Goal: Task Accomplishment & Management: Use online tool/utility

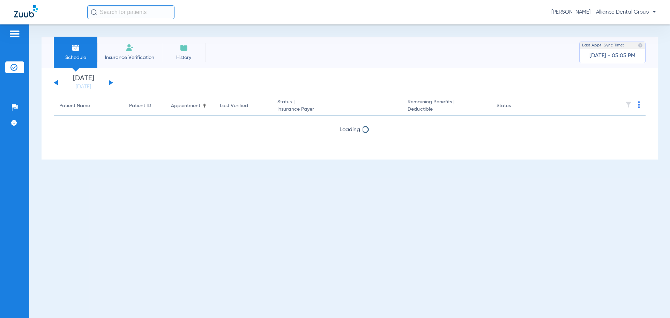
click at [112, 83] on button at bounding box center [111, 82] width 4 height 5
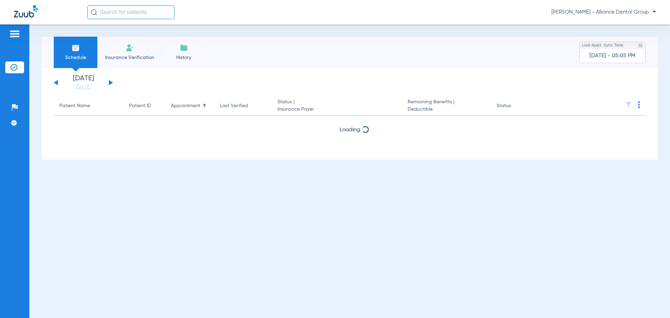
click at [112, 83] on button at bounding box center [111, 82] width 4 height 5
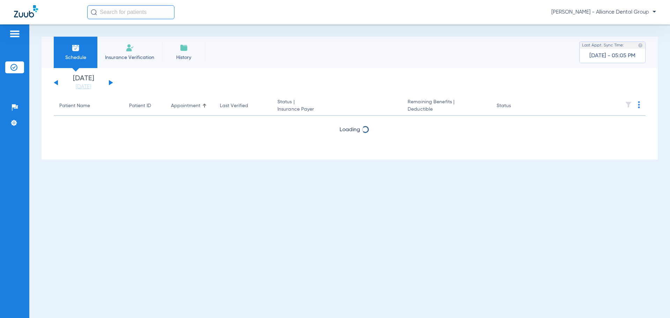
click at [112, 83] on button at bounding box center [111, 82] width 4 height 5
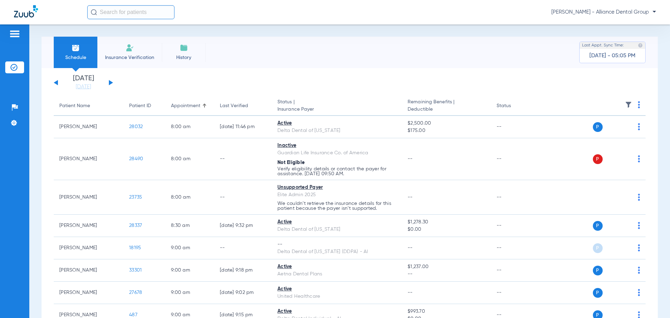
click at [112, 83] on button at bounding box center [111, 82] width 4 height 5
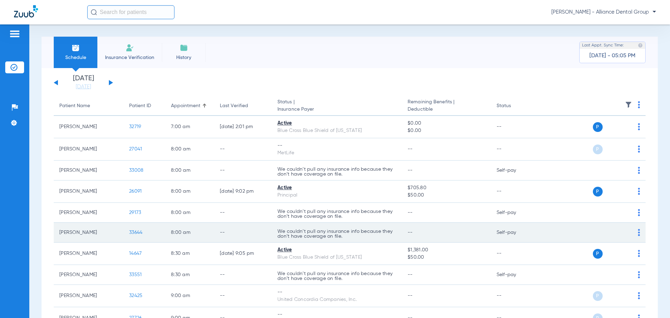
click at [107, 231] on td "[PERSON_NAME]" at bounding box center [89, 233] width 70 height 20
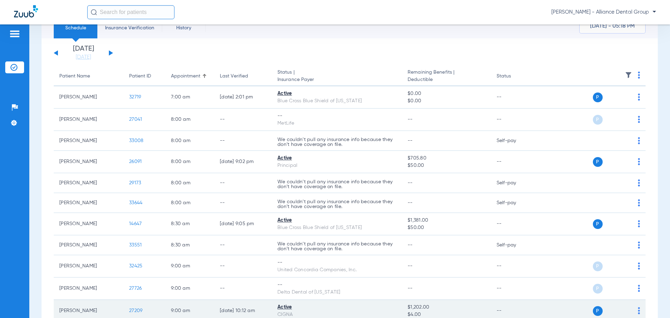
scroll to position [70, 0]
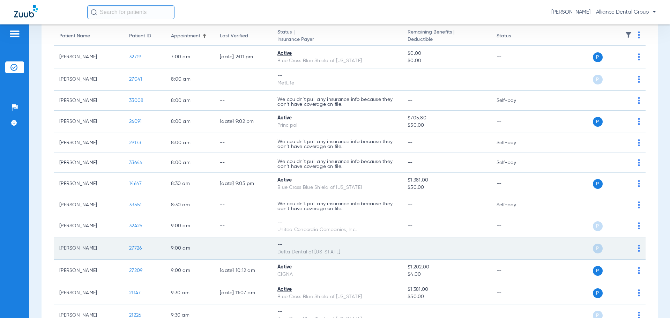
click at [638, 249] on img at bounding box center [639, 248] width 2 height 7
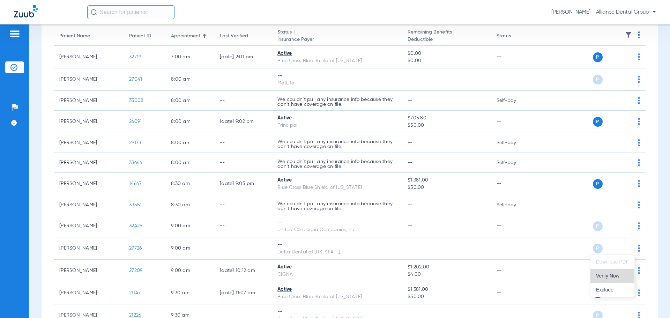
click at [611, 280] on button "Verify Now" at bounding box center [612, 276] width 44 height 14
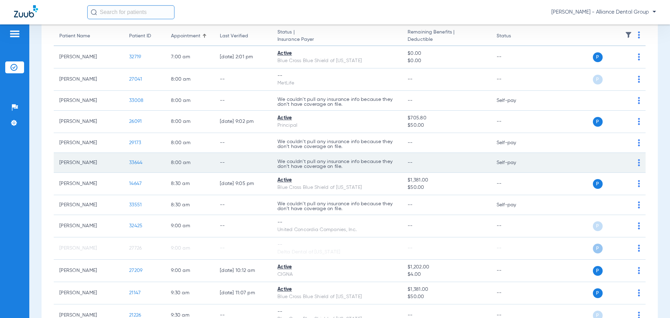
click at [638, 163] on img at bounding box center [639, 162] width 2 height 7
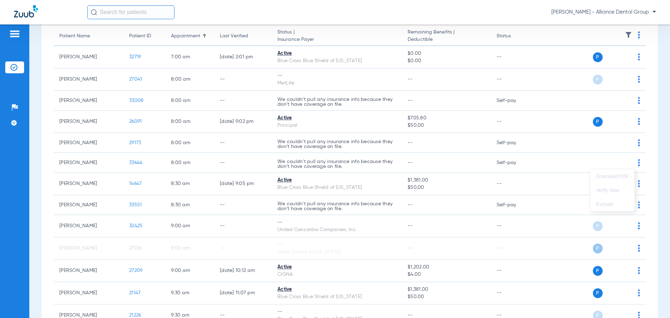
click at [138, 163] on div at bounding box center [335, 159] width 670 height 318
click at [138, 163] on span "33644" at bounding box center [135, 162] width 13 height 5
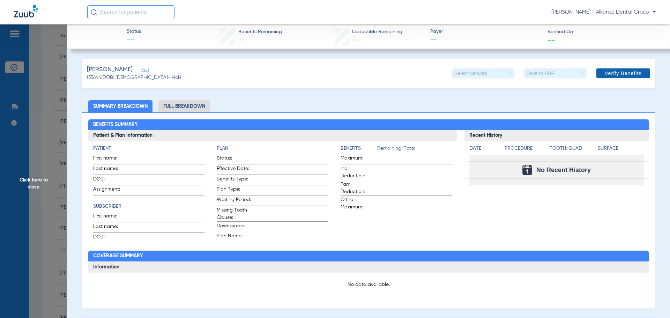
click at [616, 73] on span "Verify Benefits" at bounding box center [623, 73] width 37 height 6
